Goal: Task Accomplishment & Management: Use online tool/utility

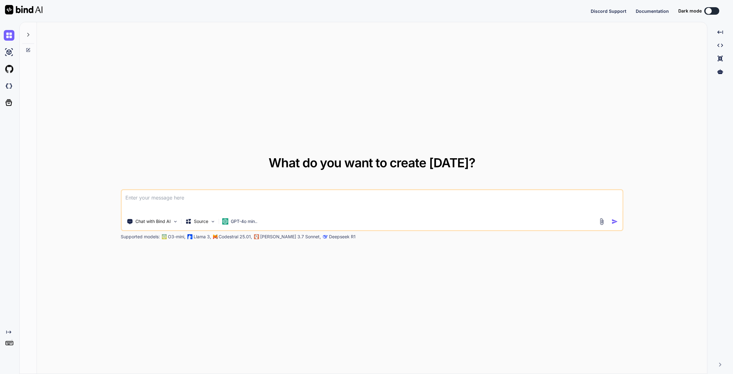
type textarea "x"
click at [7, 347] on img at bounding box center [9, 345] width 11 height 11
type textarea "x"
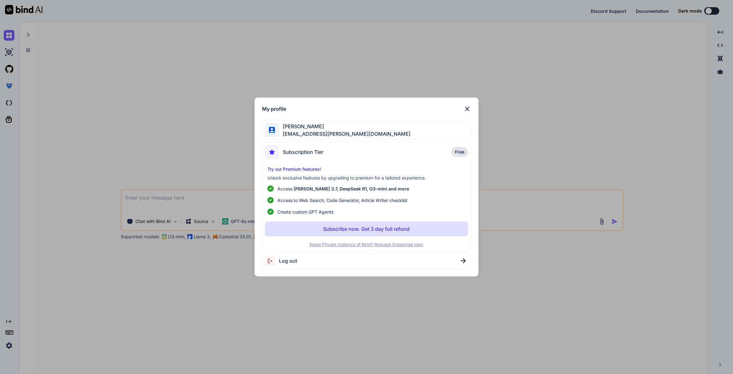
click at [468, 108] on img at bounding box center [467, 109] width 8 height 8
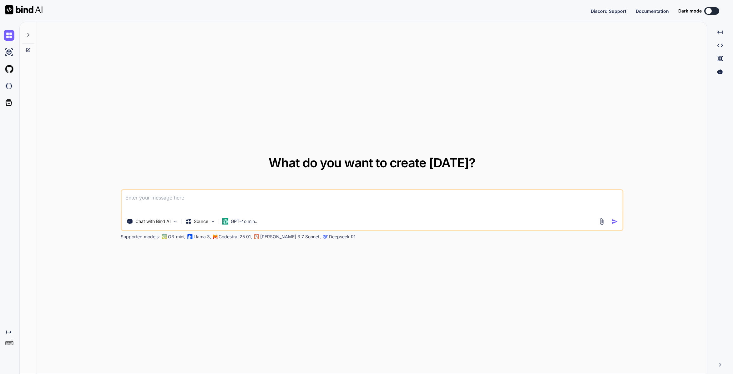
type textarea "x"
click at [706, 14] on button "Sign in" at bounding box center [706, 11] width 34 height 13
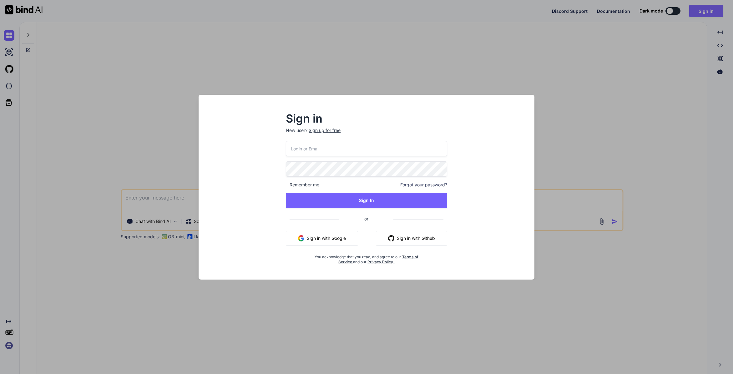
type input "[EMAIL_ADDRESS][PERSON_NAME][DOMAIN_NAME]"
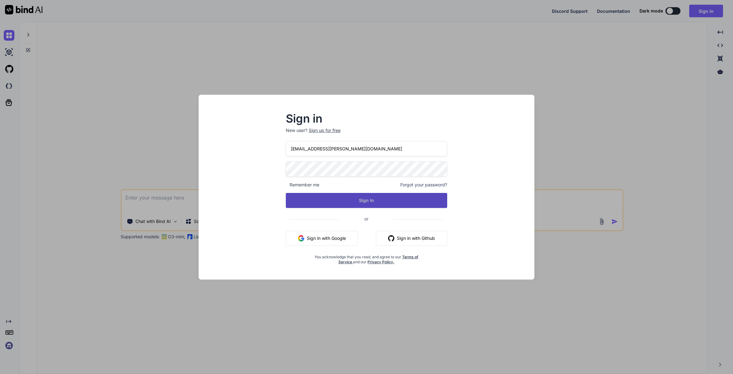
click at [438, 201] on button "Sign In" at bounding box center [366, 200] width 161 height 15
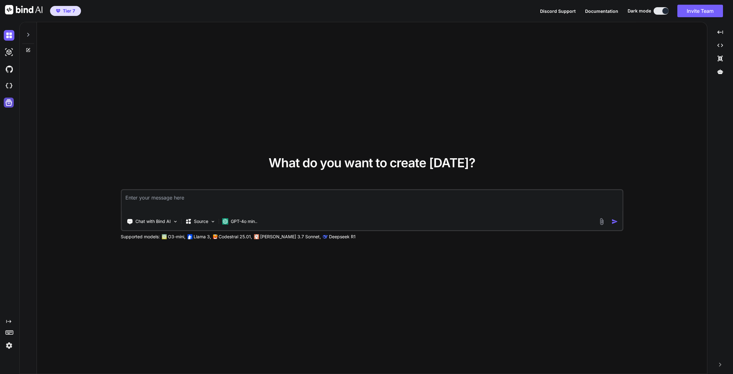
click at [13, 102] on icon at bounding box center [8, 102] width 9 height 9
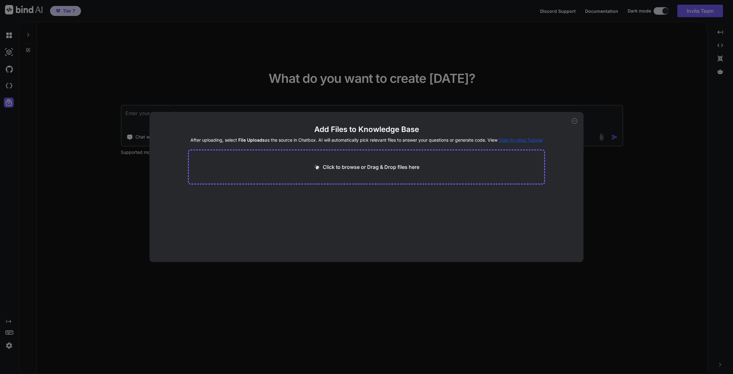
click at [574, 120] on icon at bounding box center [575, 121] width 6 height 6
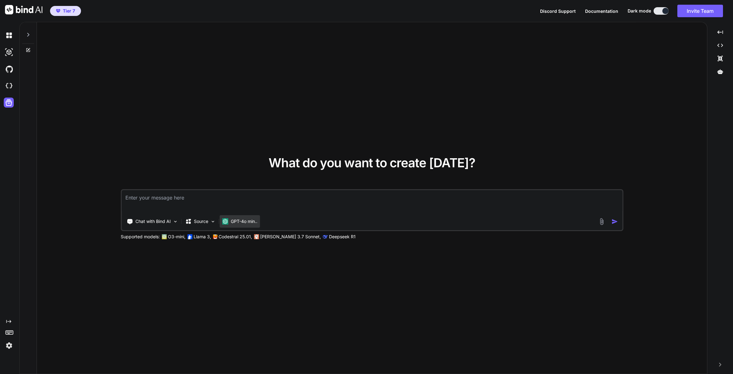
click at [254, 222] on p "GPT-4o min.." at bounding box center [244, 221] width 27 height 6
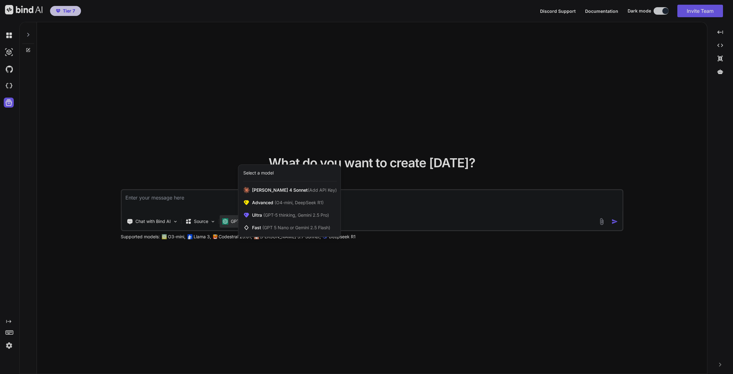
click at [405, 98] on div at bounding box center [366, 187] width 733 height 374
